Goal: Task Accomplishment & Management: Manage account settings

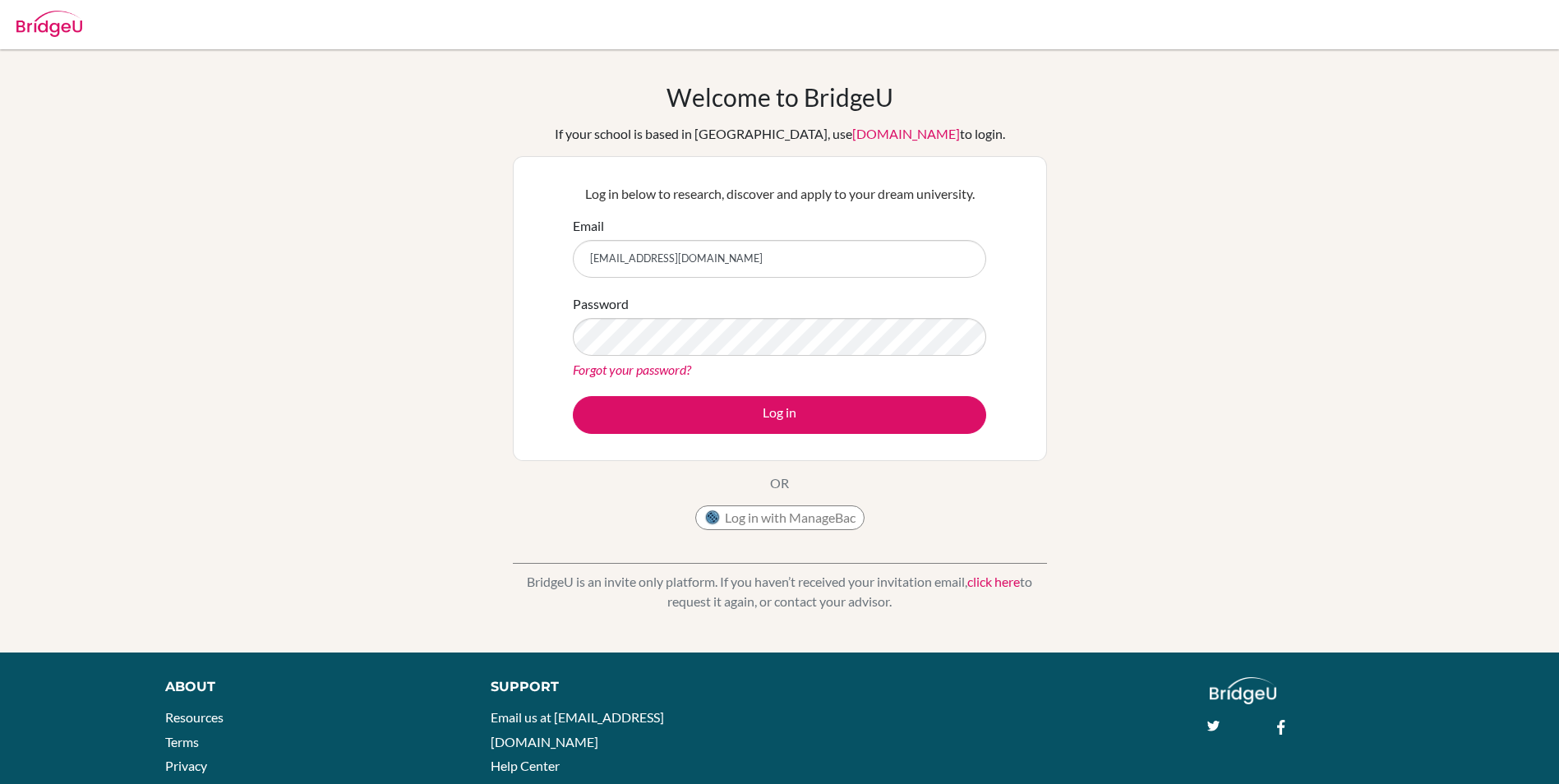
type input "[EMAIL_ADDRESS][DOMAIN_NAME]"
click at [573, 396] on button "Log in" at bounding box center [779, 415] width 413 height 38
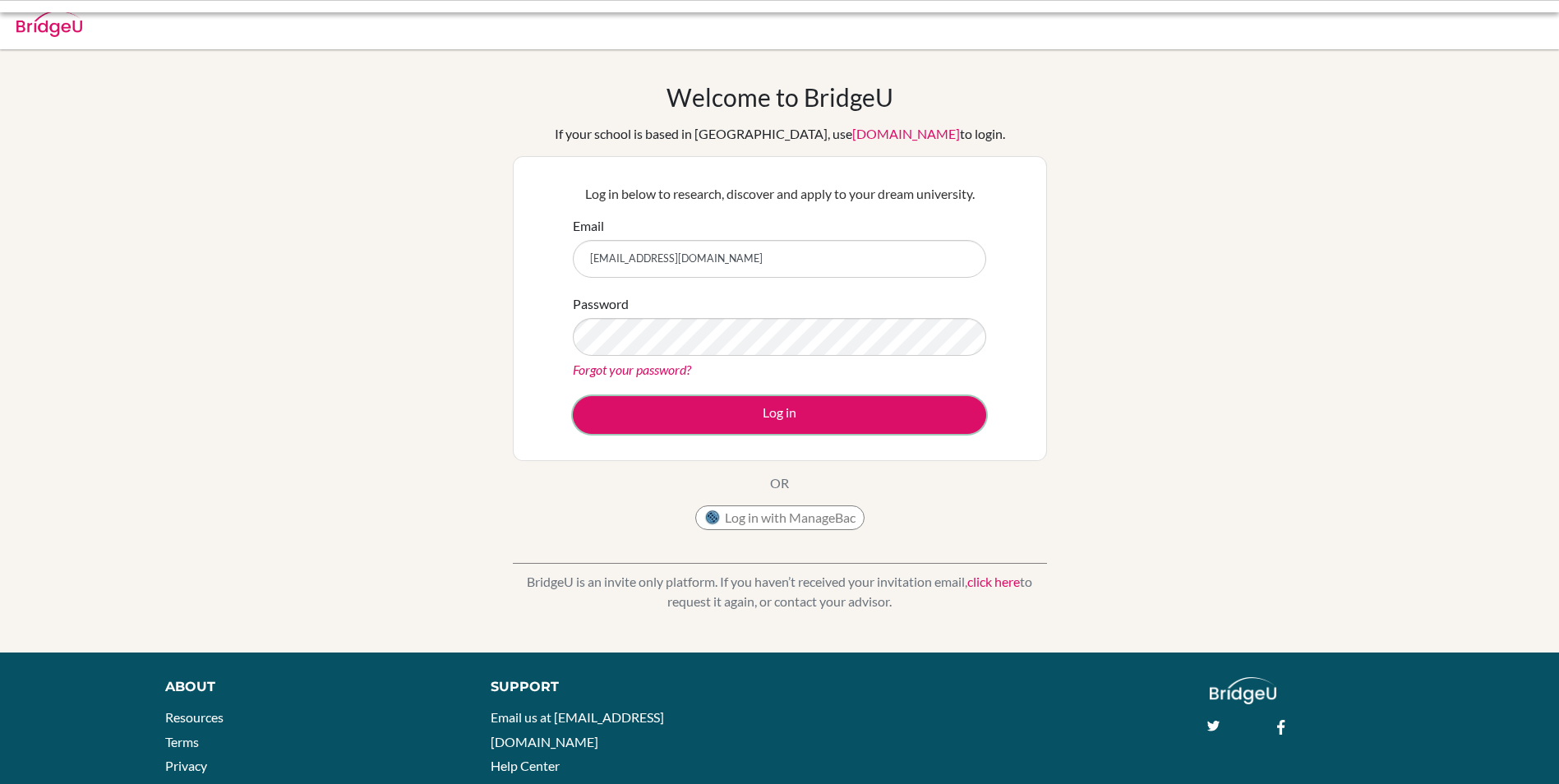
click at [893, 407] on button "Log in" at bounding box center [779, 415] width 413 height 38
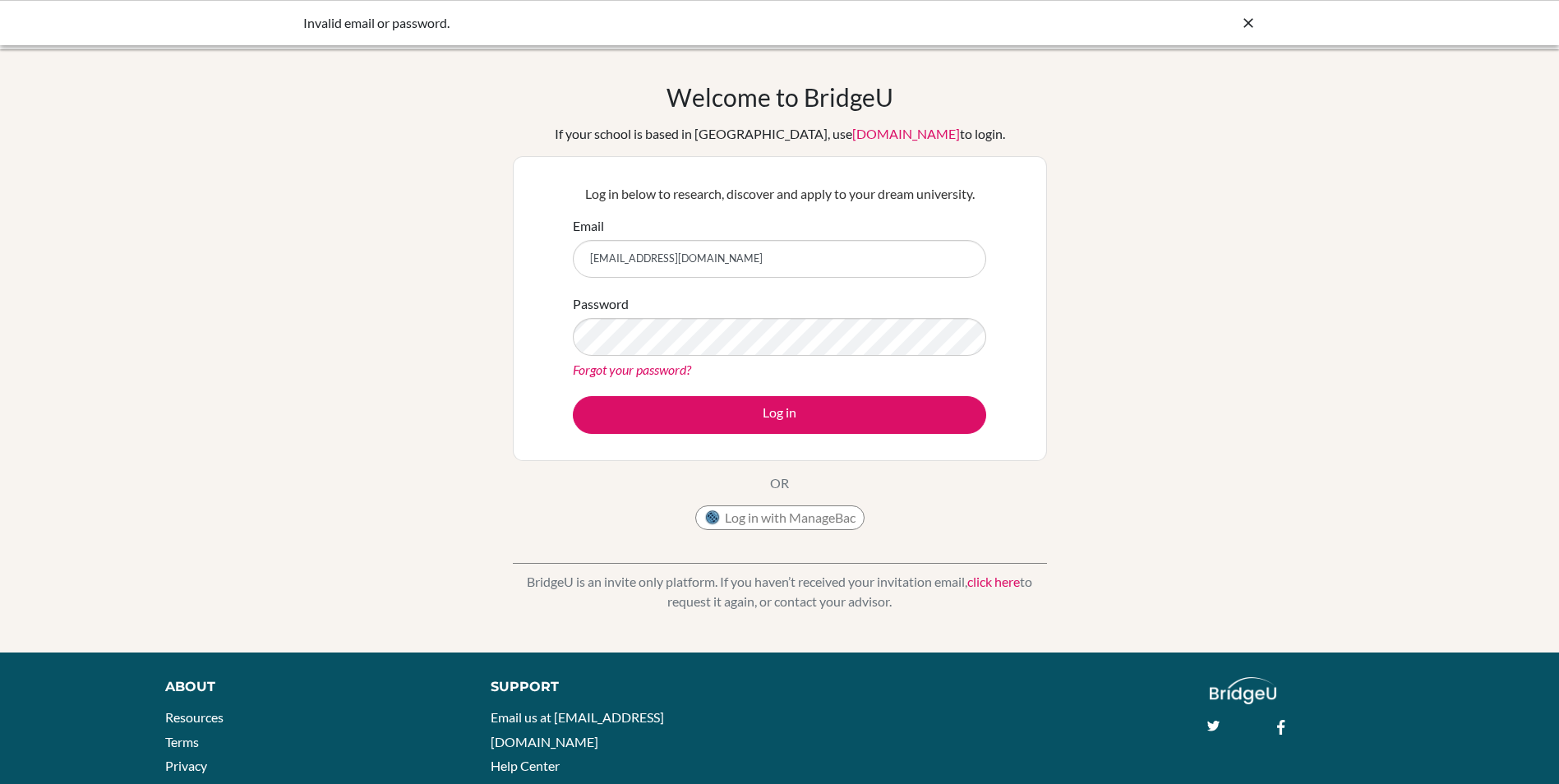
click at [661, 255] on input "[EMAIL_ADDRESS][DOMAIN_NAME]" at bounding box center [779, 259] width 413 height 38
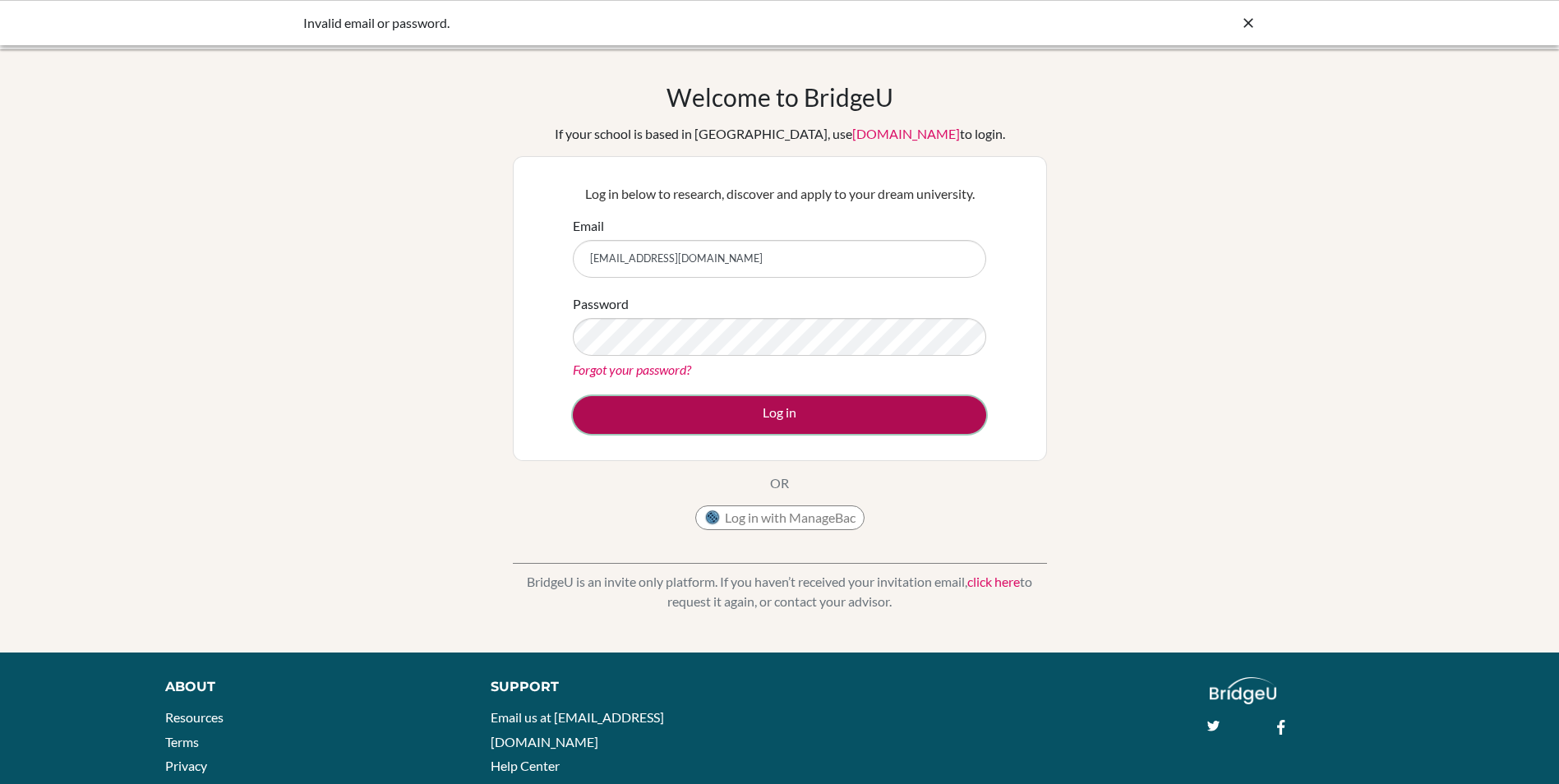
click at [704, 399] on button "Log in" at bounding box center [779, 415] width 413 height 38
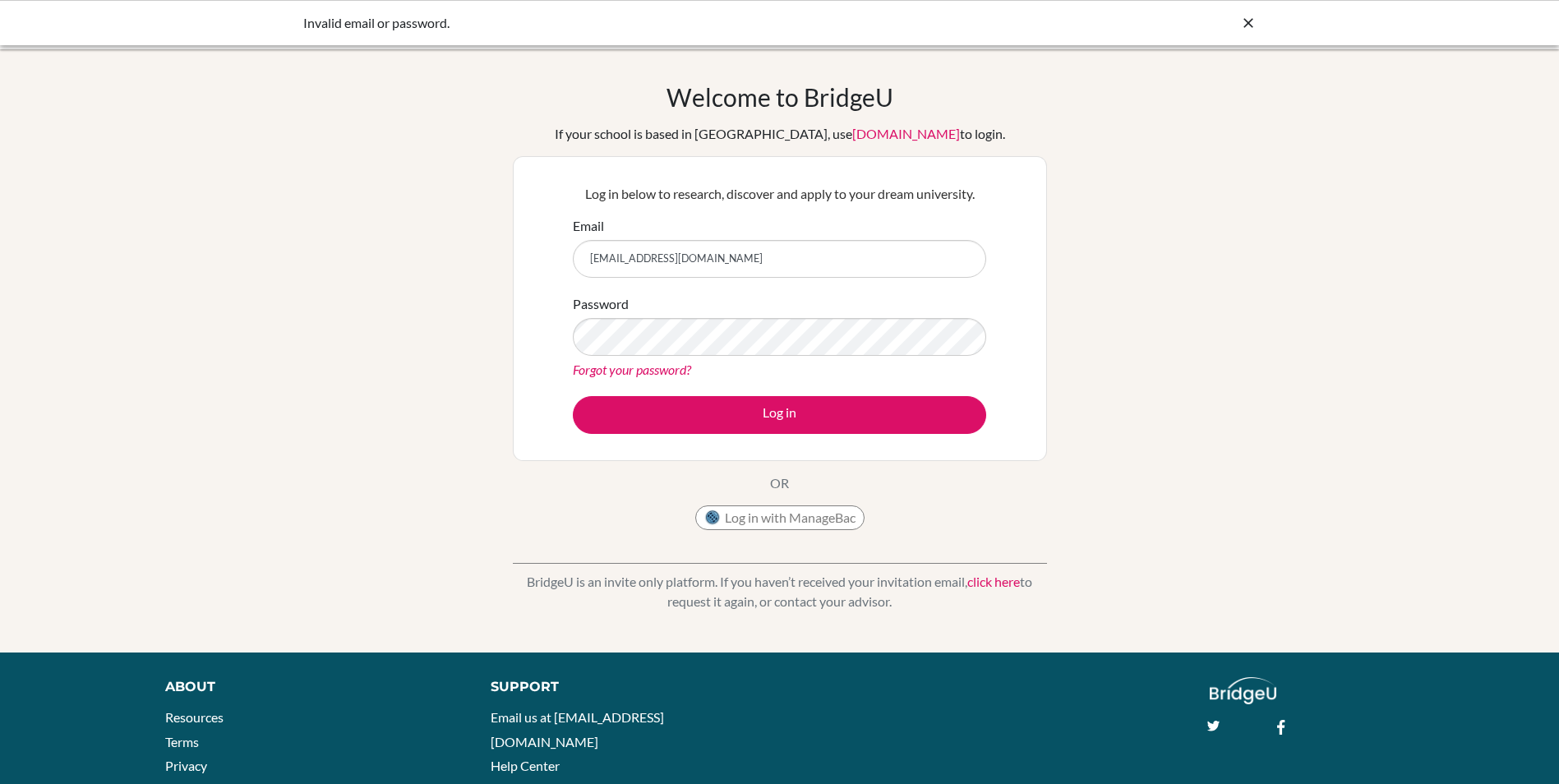
drag, startPoint x: 847, startPoint y: 256, endPoint x: 404, endPoint y: 228, distance: 444.0
click at [404, 228] on div "Welcome to BridgeU If your school is based in China, use app.bridge-u.com.cn to…" at bounding box center [779, 351] width 1559 height 538
click at [685, 252] on input "[EMAIL_ADDRESS][DOMAIN_NAME]" at bounding box center [779, 259] width 413 height 38
click at [683, 240] on input "[EMAIL_ADDRESS][DOMAIN_NAME]" at bounding box center [779, 259] width 413 height 38
click at [932, 294] on div "Password Forgot your password?" at bounding box center [779, 336] width 413 height 85
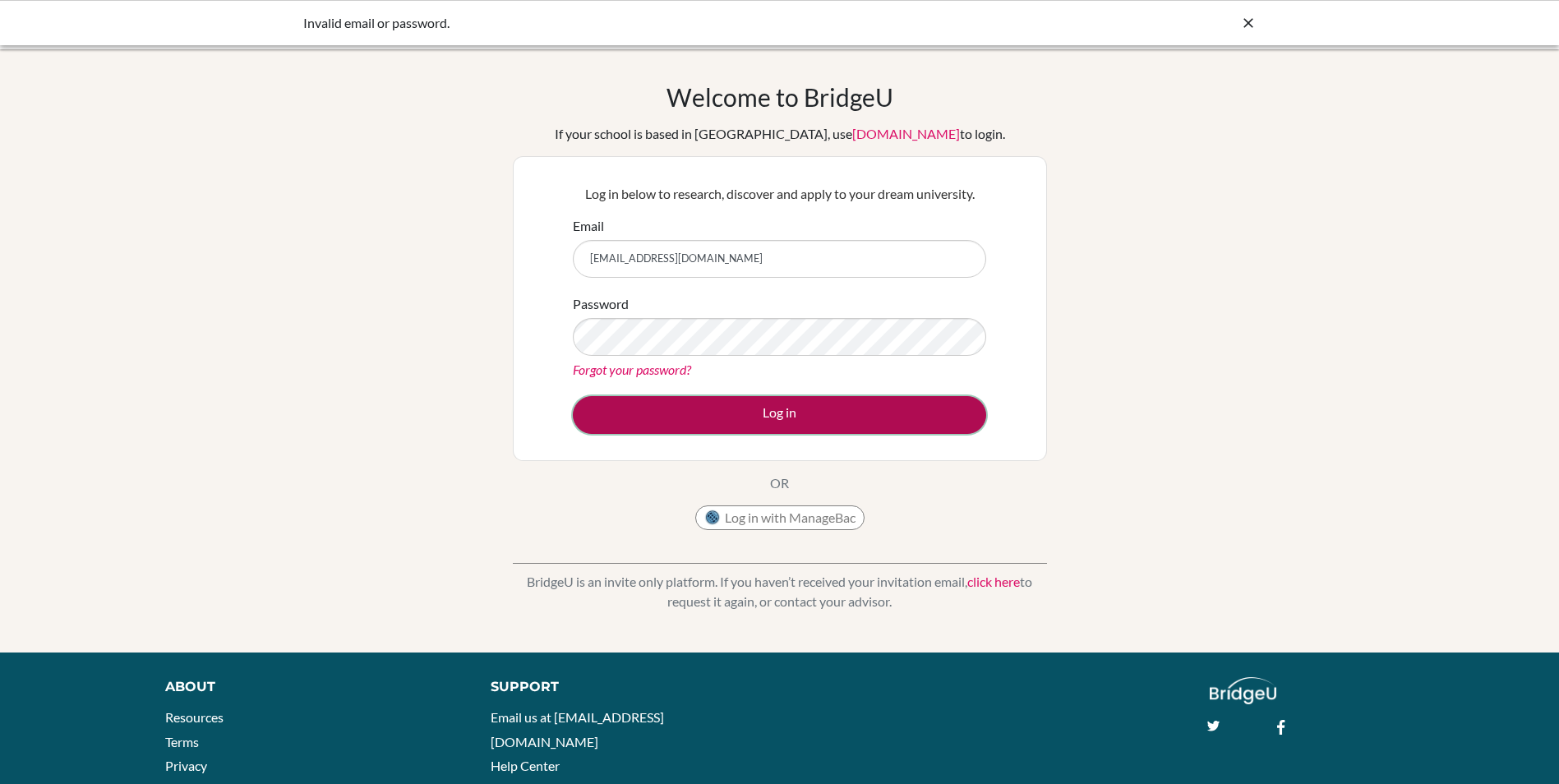
click at [721, 424] on button "Log in" at bounding box center [779, 415] width 413 height 38
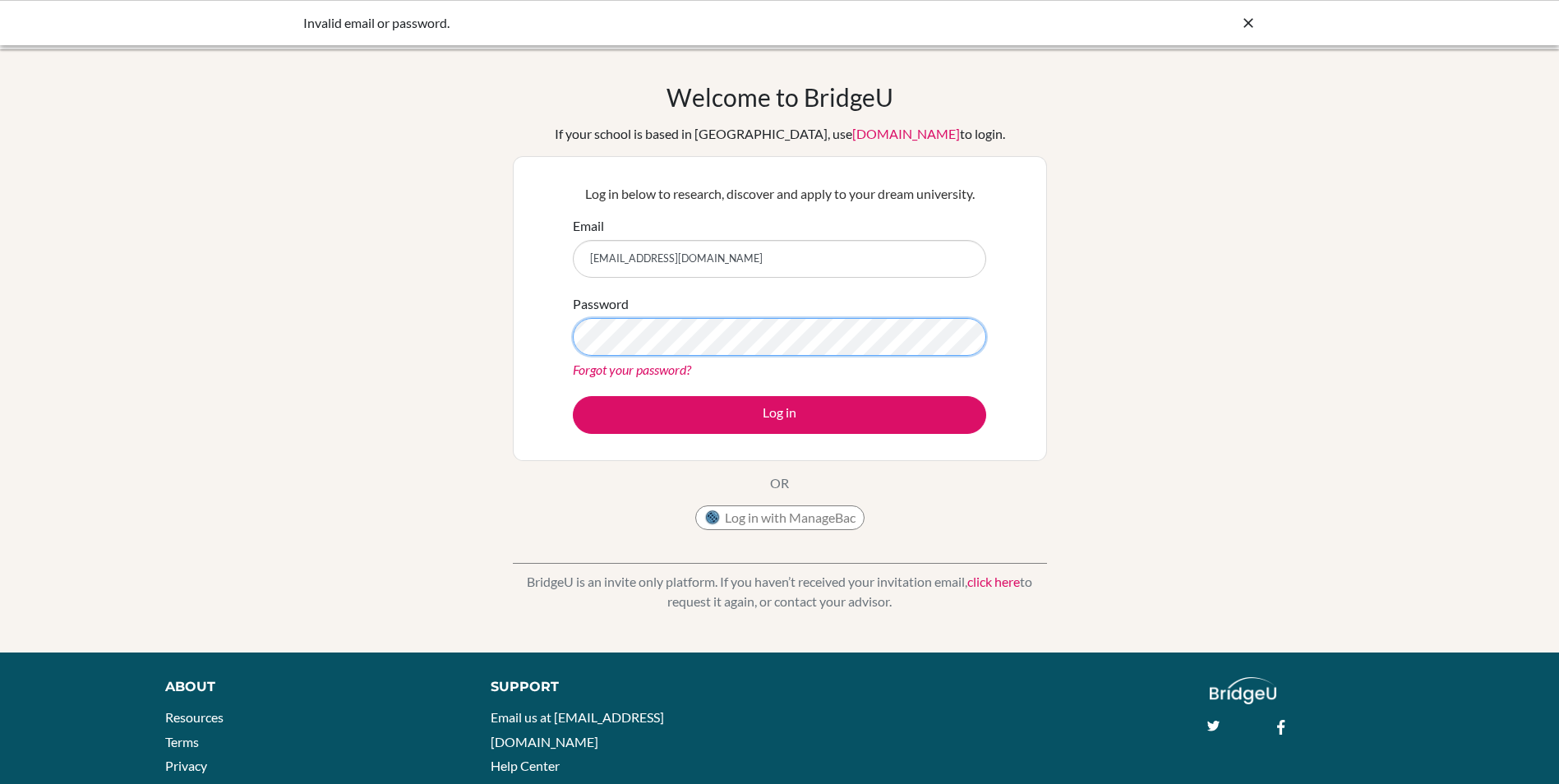
click at [573, 396] on button "Log in" at bounding box center [779, 415] width 413 height 38
click at [665, 369] on link "Forgot your password?" at bounding box center [632, 370] width 118 height 16
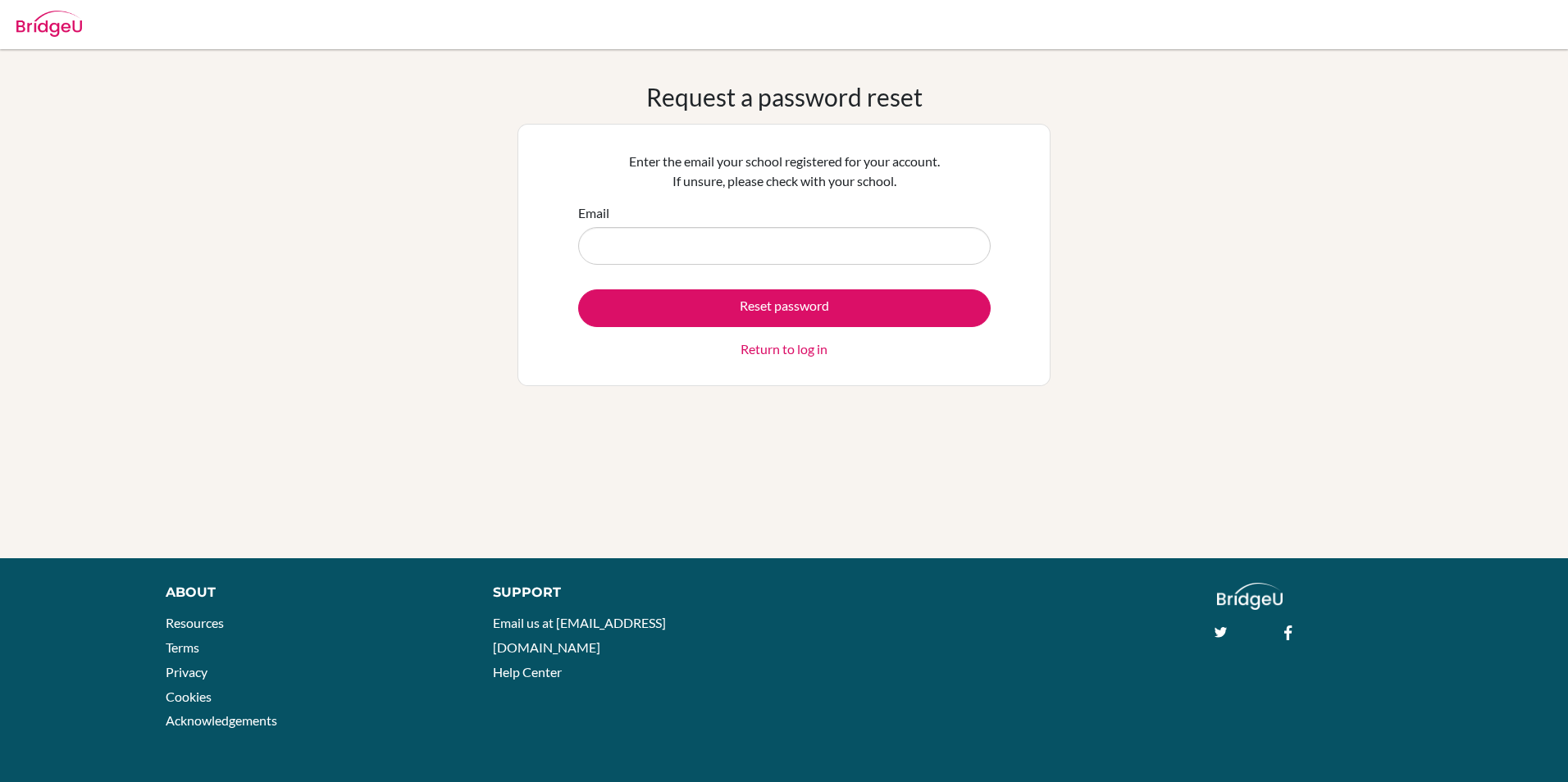
click at [597, 233] on input "Email" at bounding box center [783, 246] width 412 height 38
type input "[EMAIL_ADDRESS][DOMAIN_NAME]"
click at [578, 289] on button "Reset password" at bounding box center [783, 308] width 412 height 38
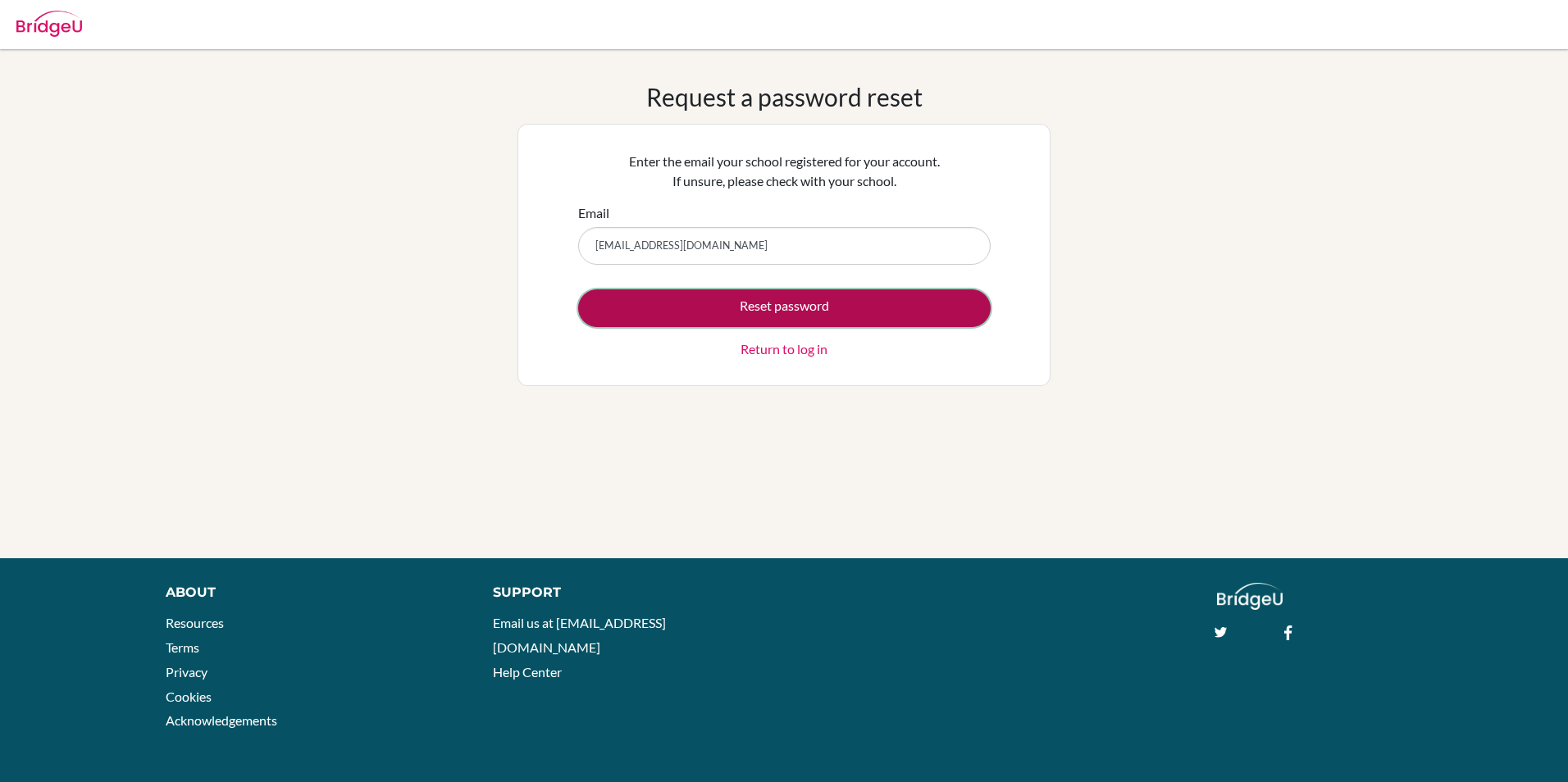
click at [905, 315] on button "Reset password" at bounding box center [783, 308] width 412 height 38
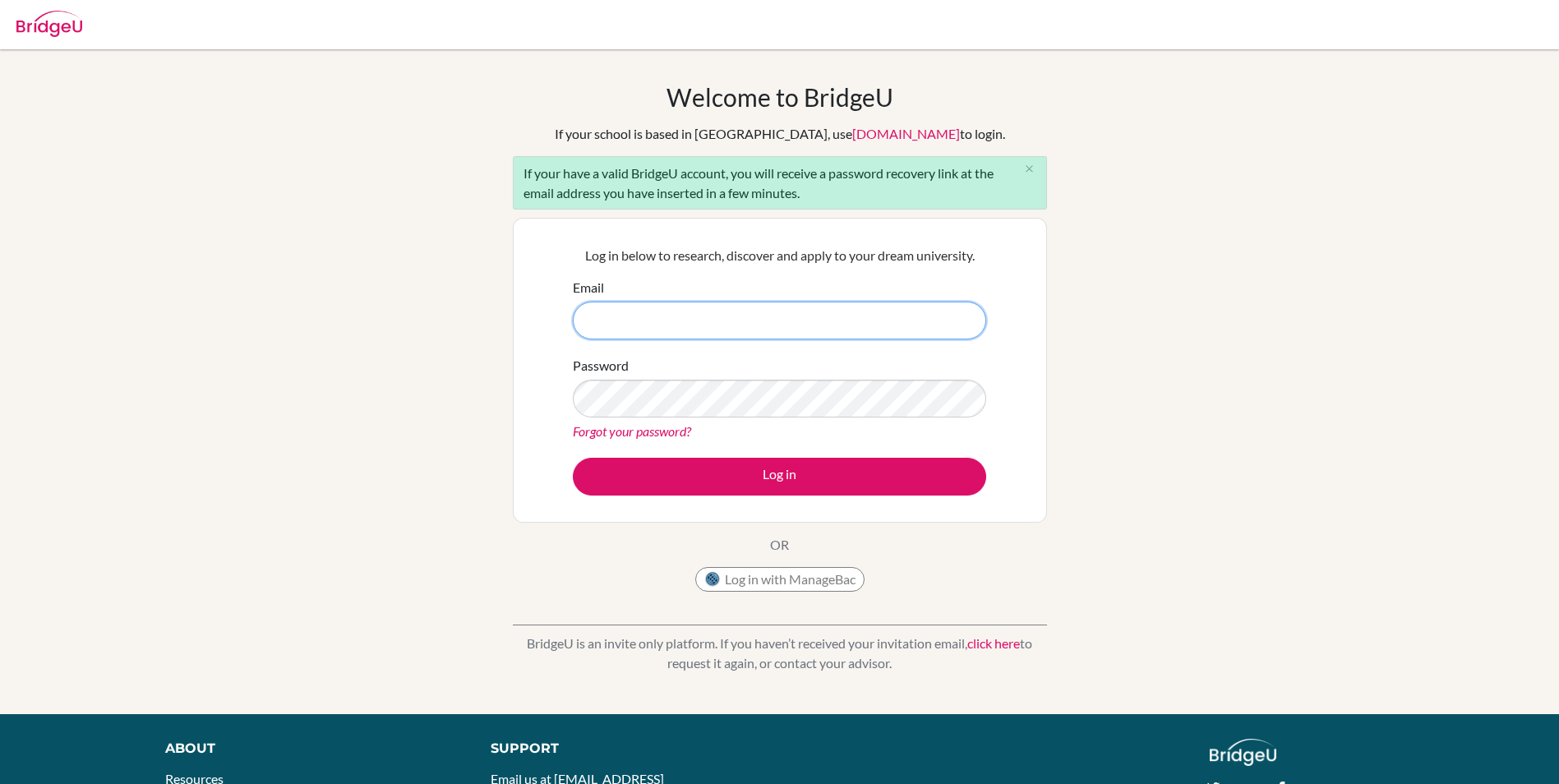
click at [690, 321] on input "Email" at bounding box center [779, 321] width 413 height 38
type input "agambir6607@vivekhighschool.onmicrosoft.com"
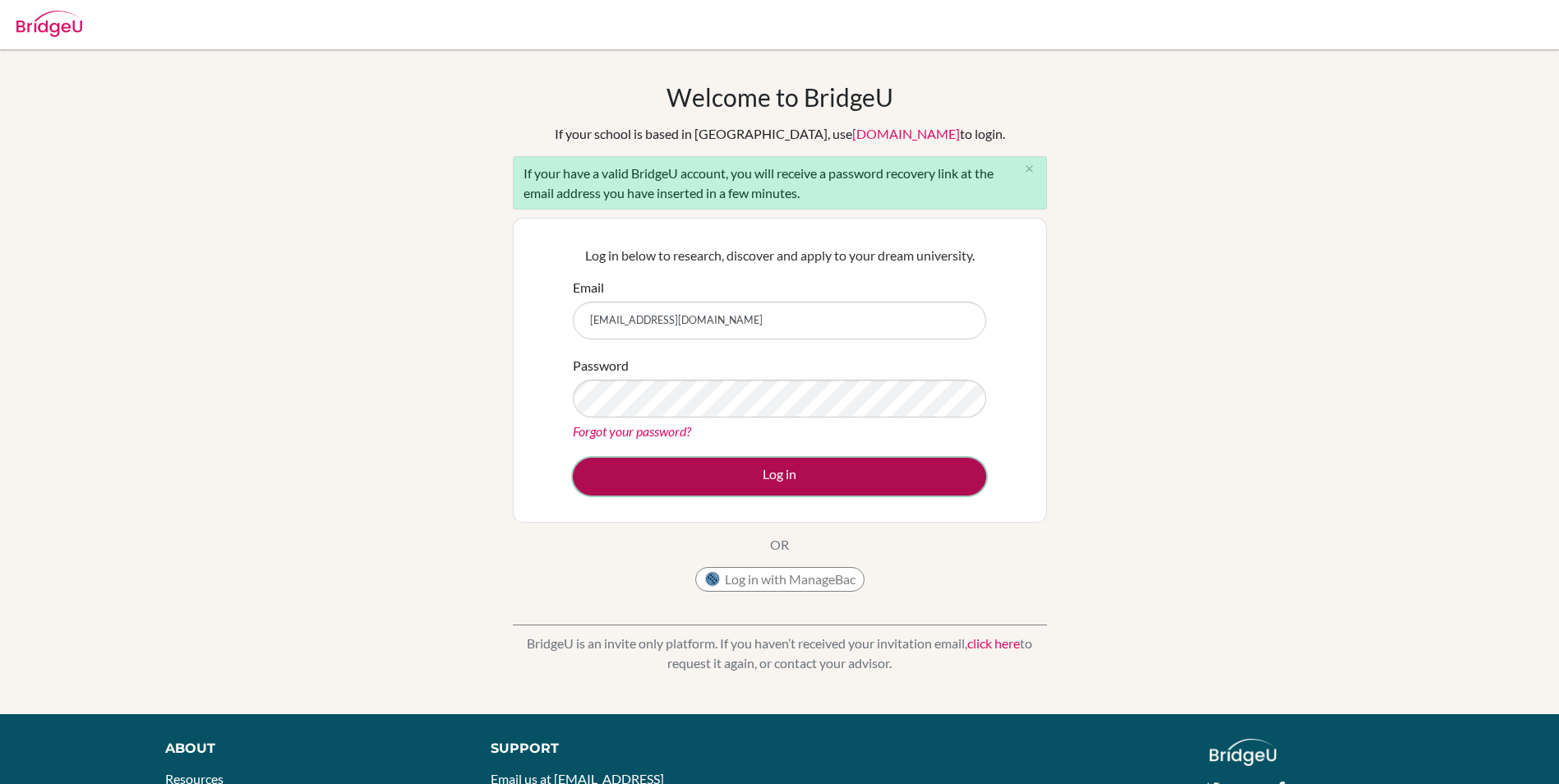
click at [894, 477] on button "Log in" at bounding box center [779, 477] width 413 height 38
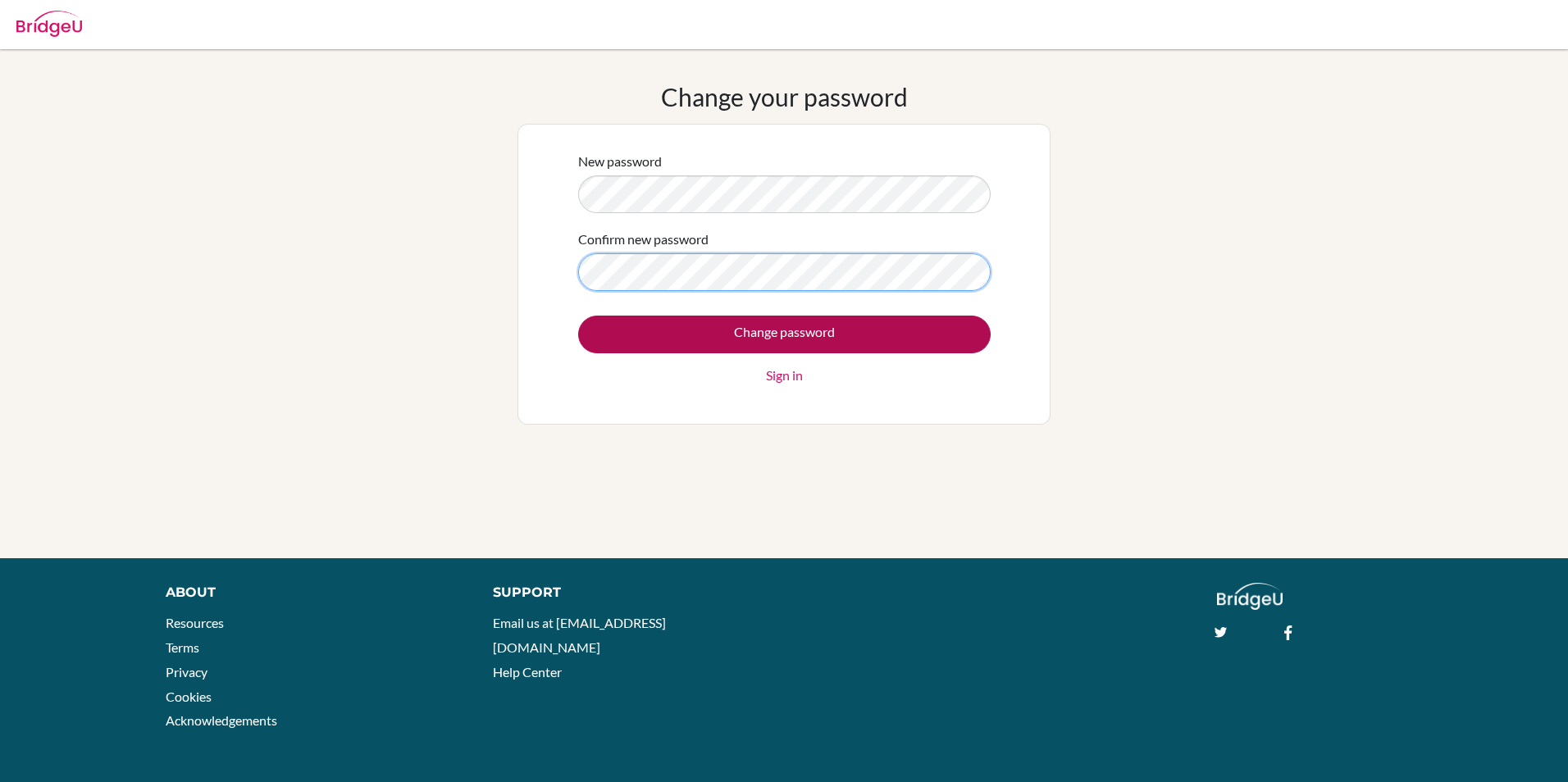
click at [578, 315] on input "Change password" at bounding box center [783, 334] width 412 height 38
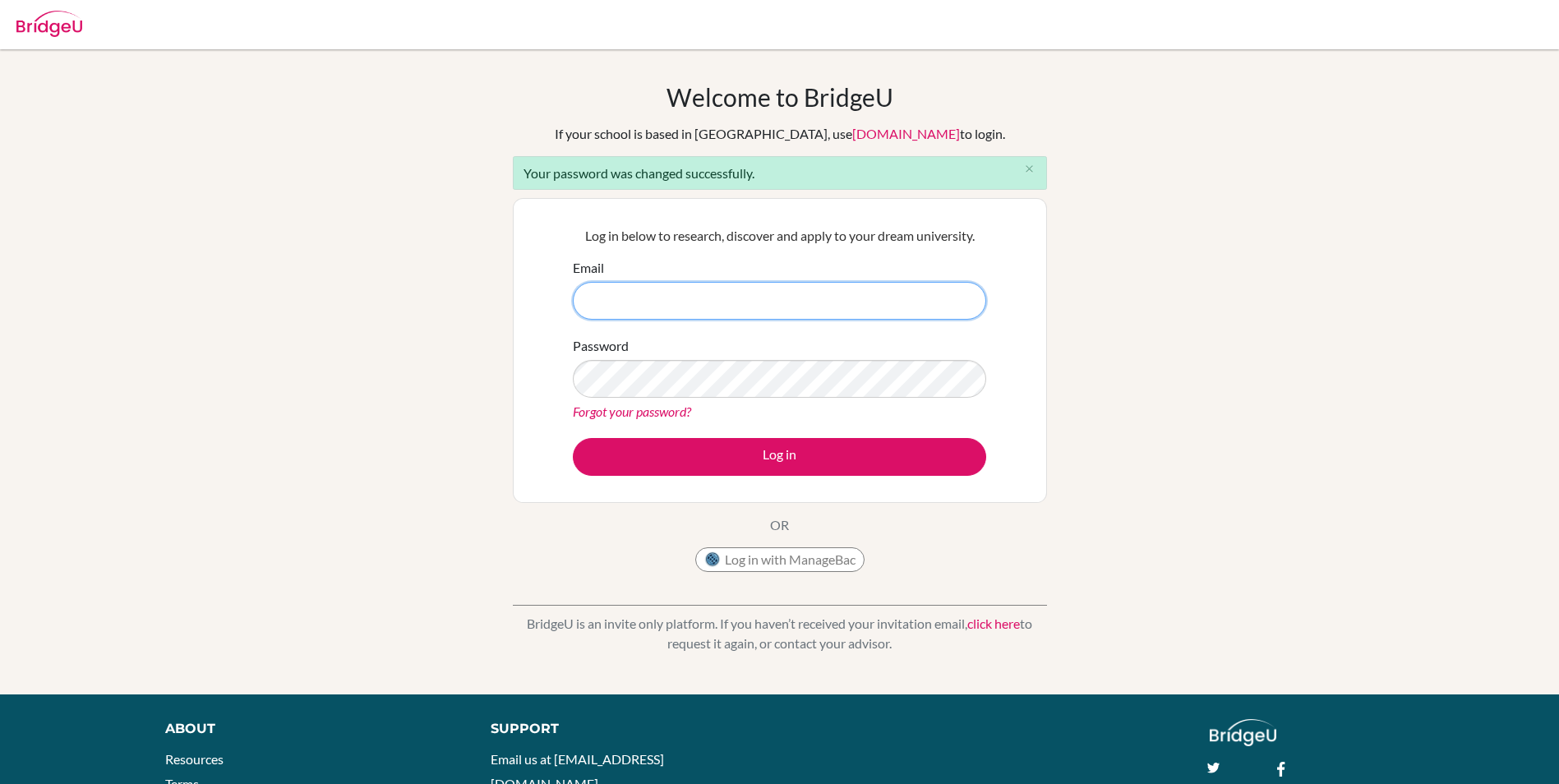
click at [701, 293] on input "Email" at bounding box center [779, 301] width 413 height 38
type input "[EMAIL_ADDRESS][DOMAIN_NAME]"
click at [573, 438] on button "Log in" at bounding box center [779, 457] width 413 height 38
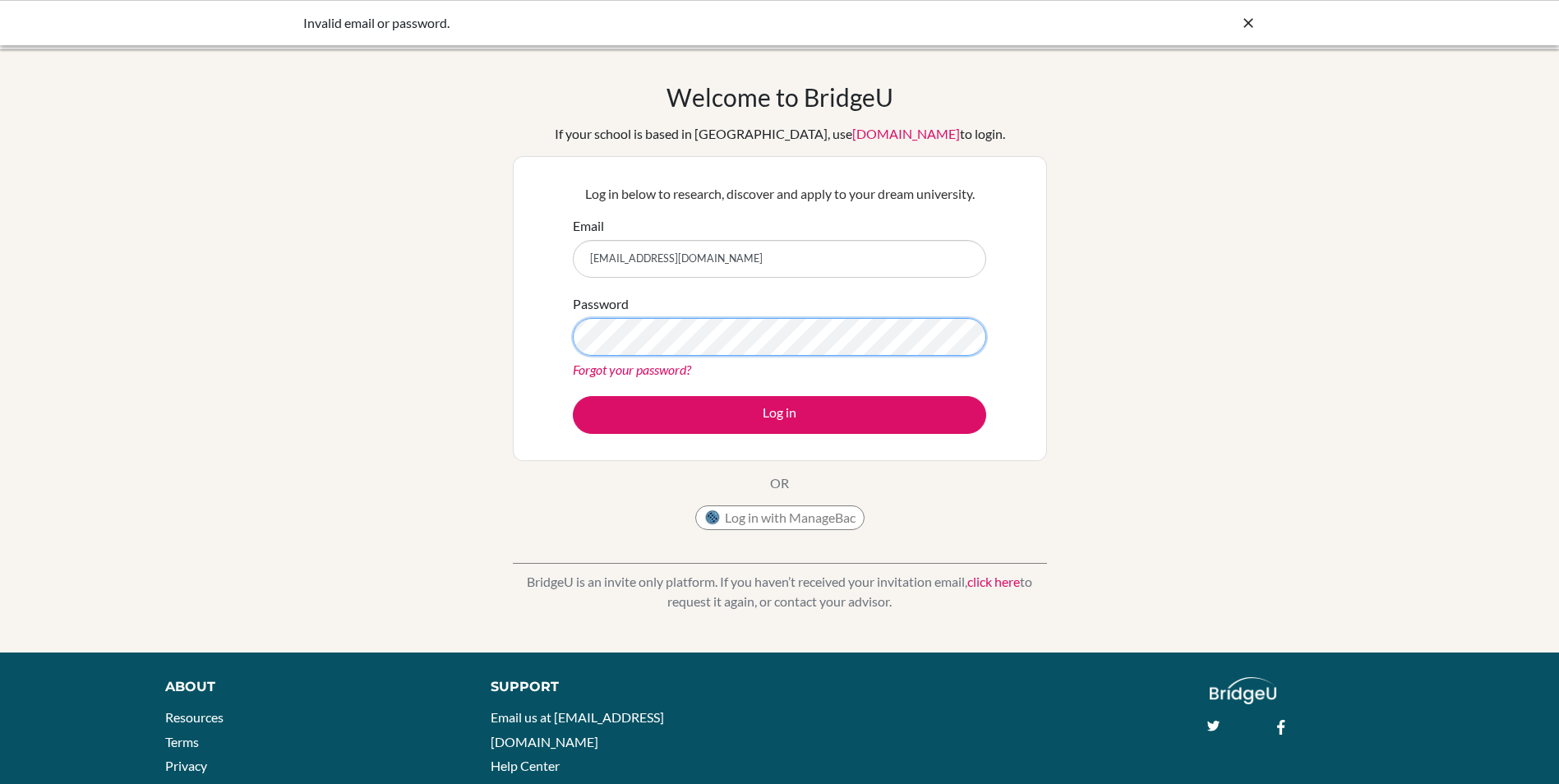
click at [573, 396] on button "Log in" at bounding box center [779, 415] width 413 height 38
